Goal: Find specific page/section: Find specific page/section

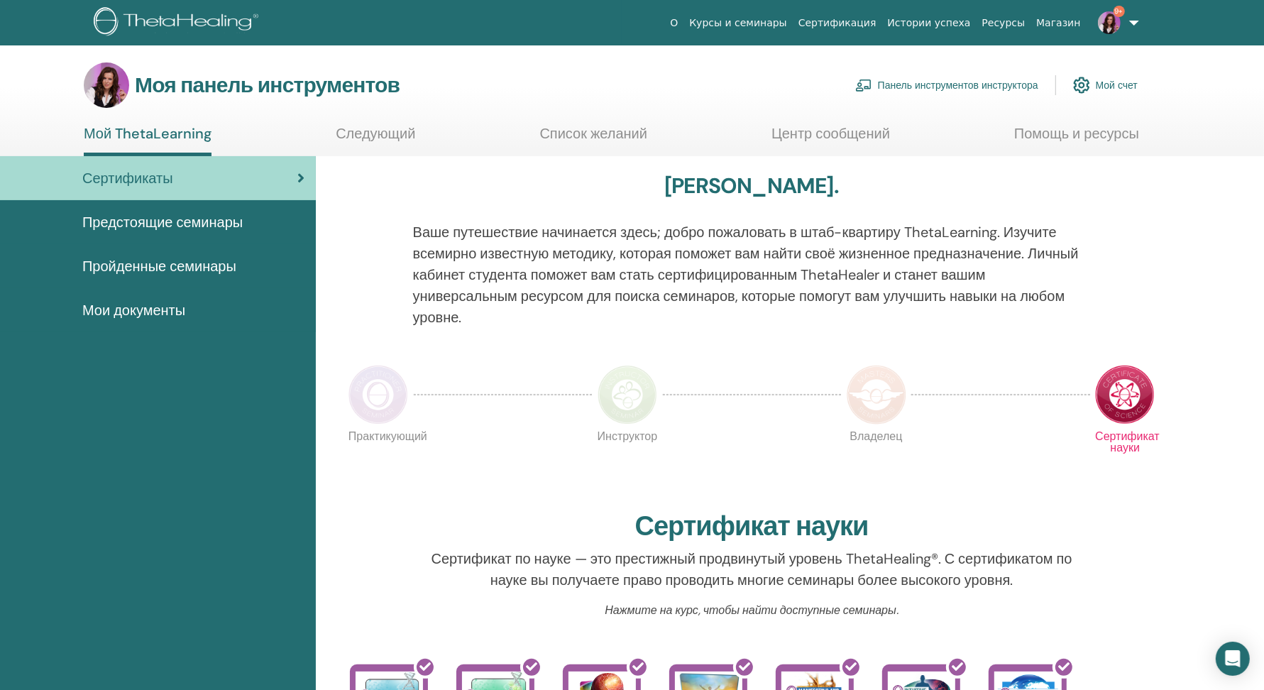
click at [974, 88] on font "Панель инструментов инструктора" at bounding box center [958, 85] width 160 height 13
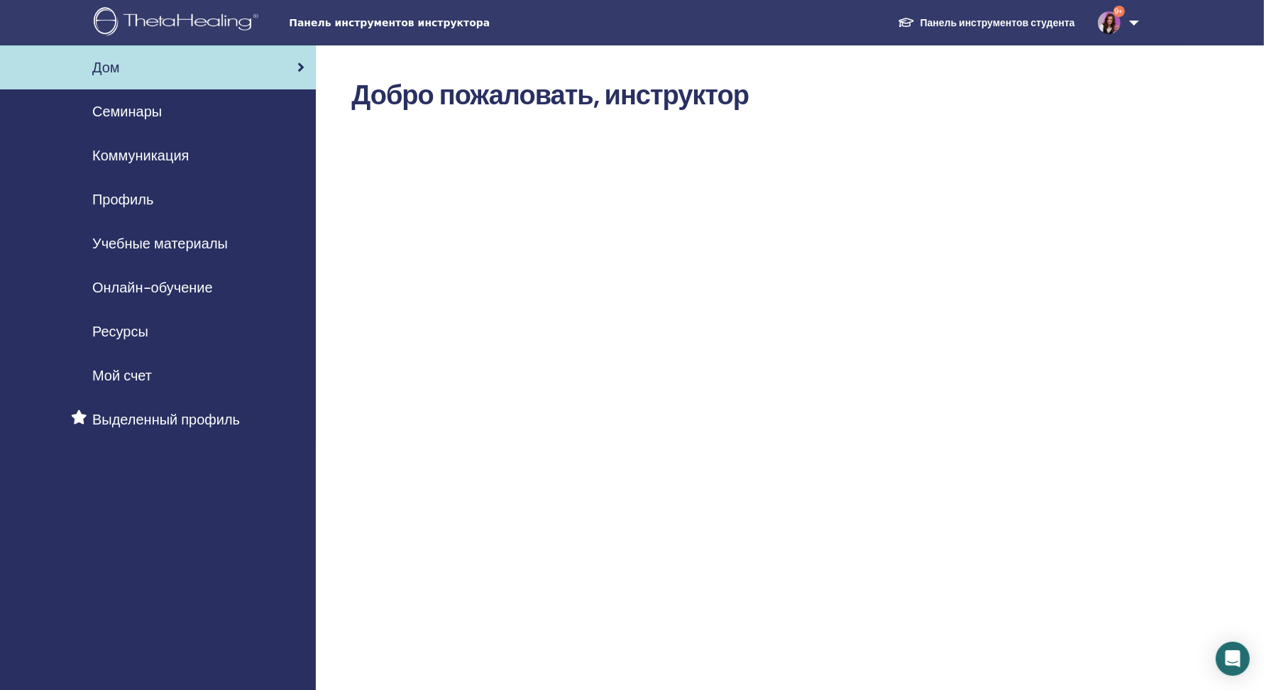
click at [194, 245] on font "Учебные материалы" at bounding box center [160, 243] width 136 height 18
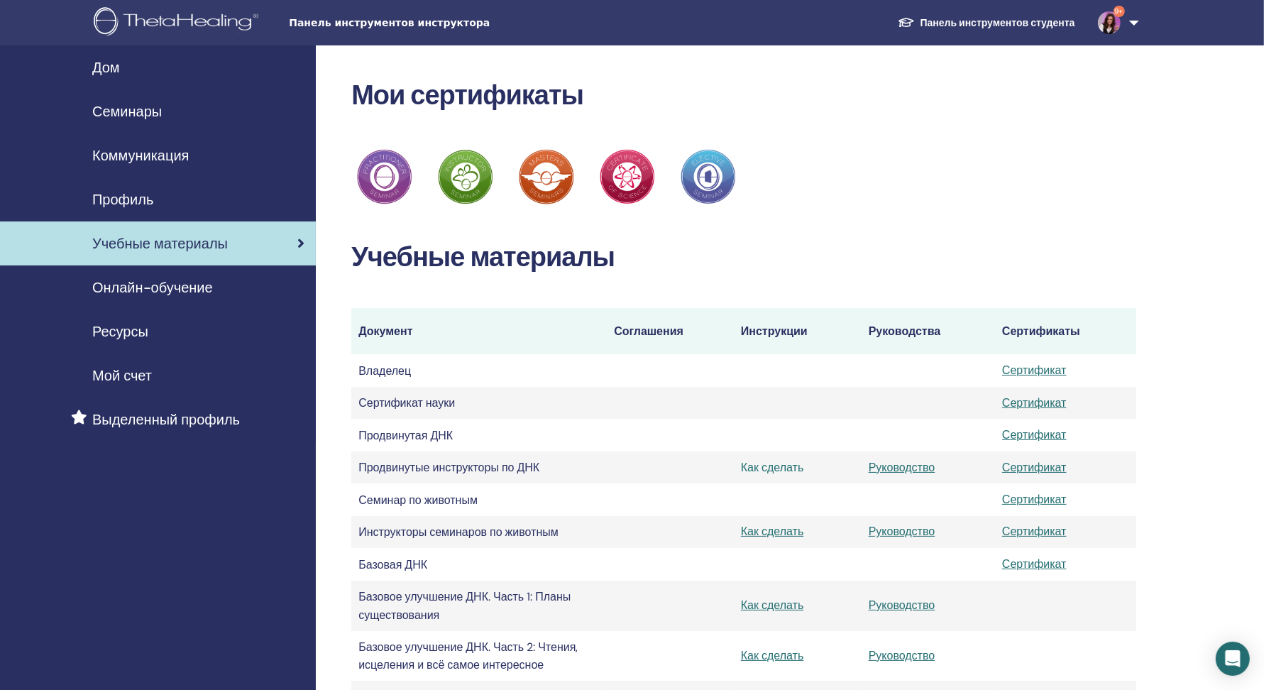
click at [777, 470] on font "Как сделать" at bounding box center [772, 467] width 62 height 15
